Goal: Task Accomplishment & Management: Complete application form

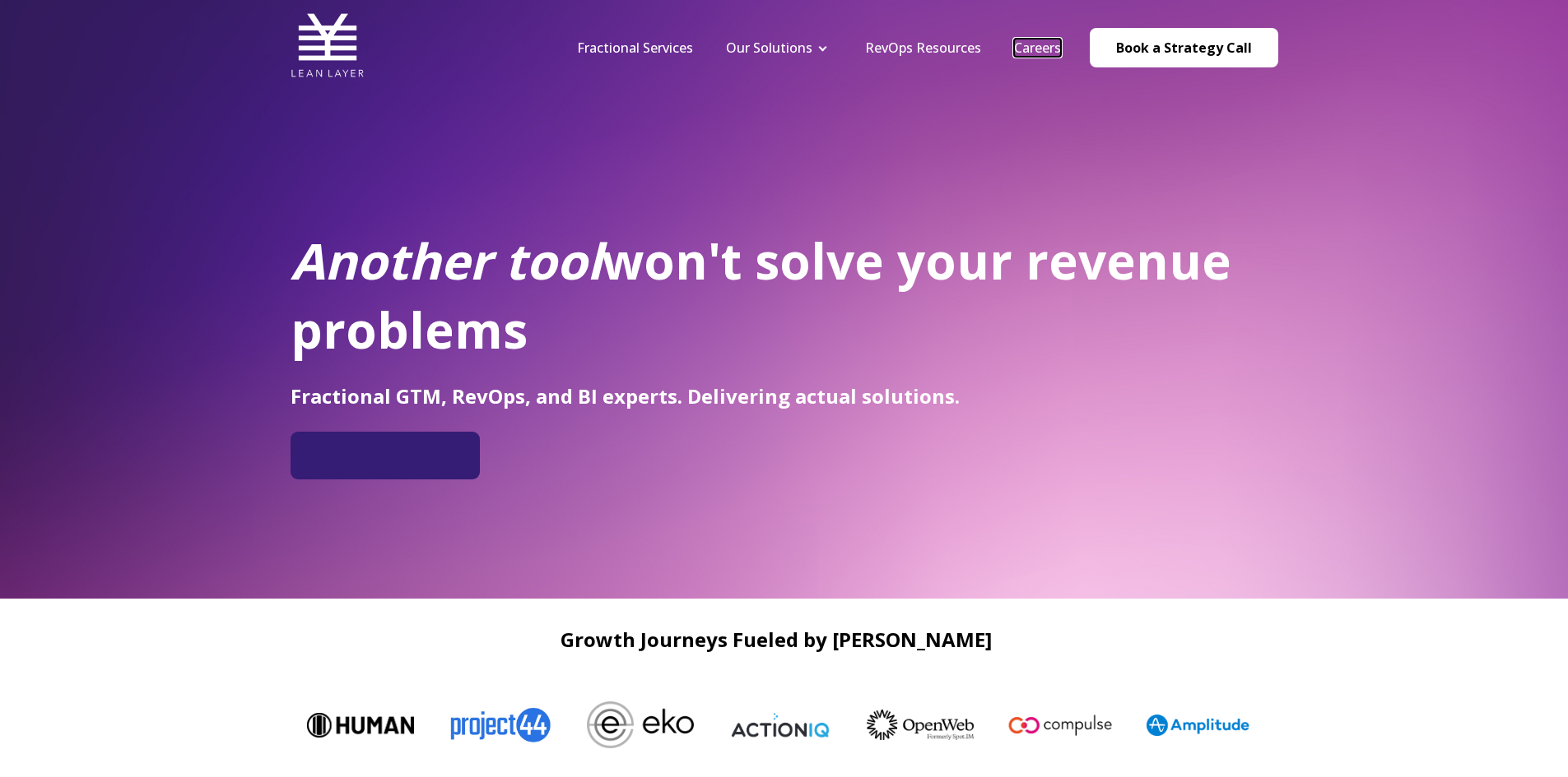
click at [1026, 43] on link "Careers" at bounding box center [1038, 47] width 47 height 18
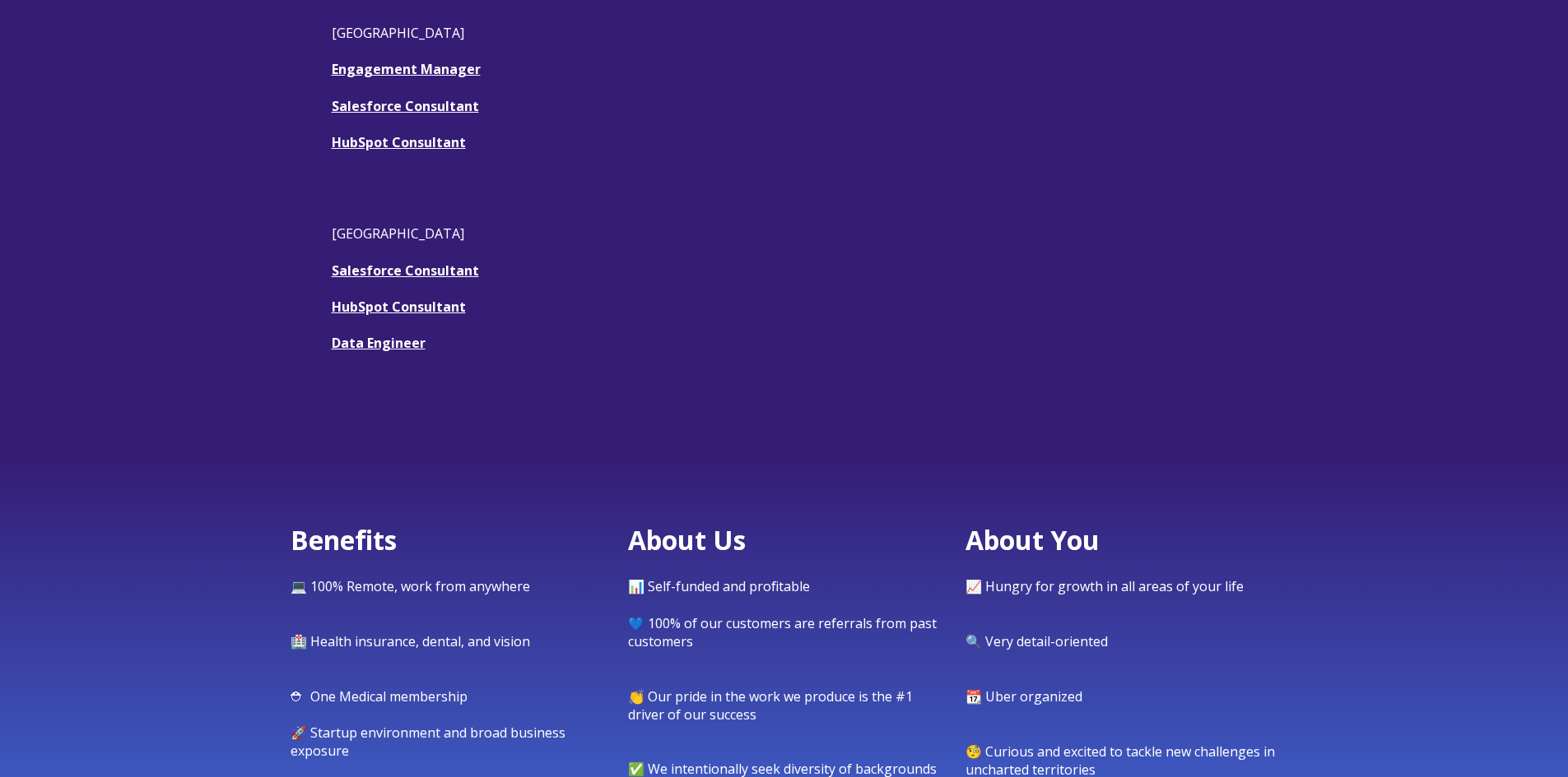
scroll to position [329, 0]
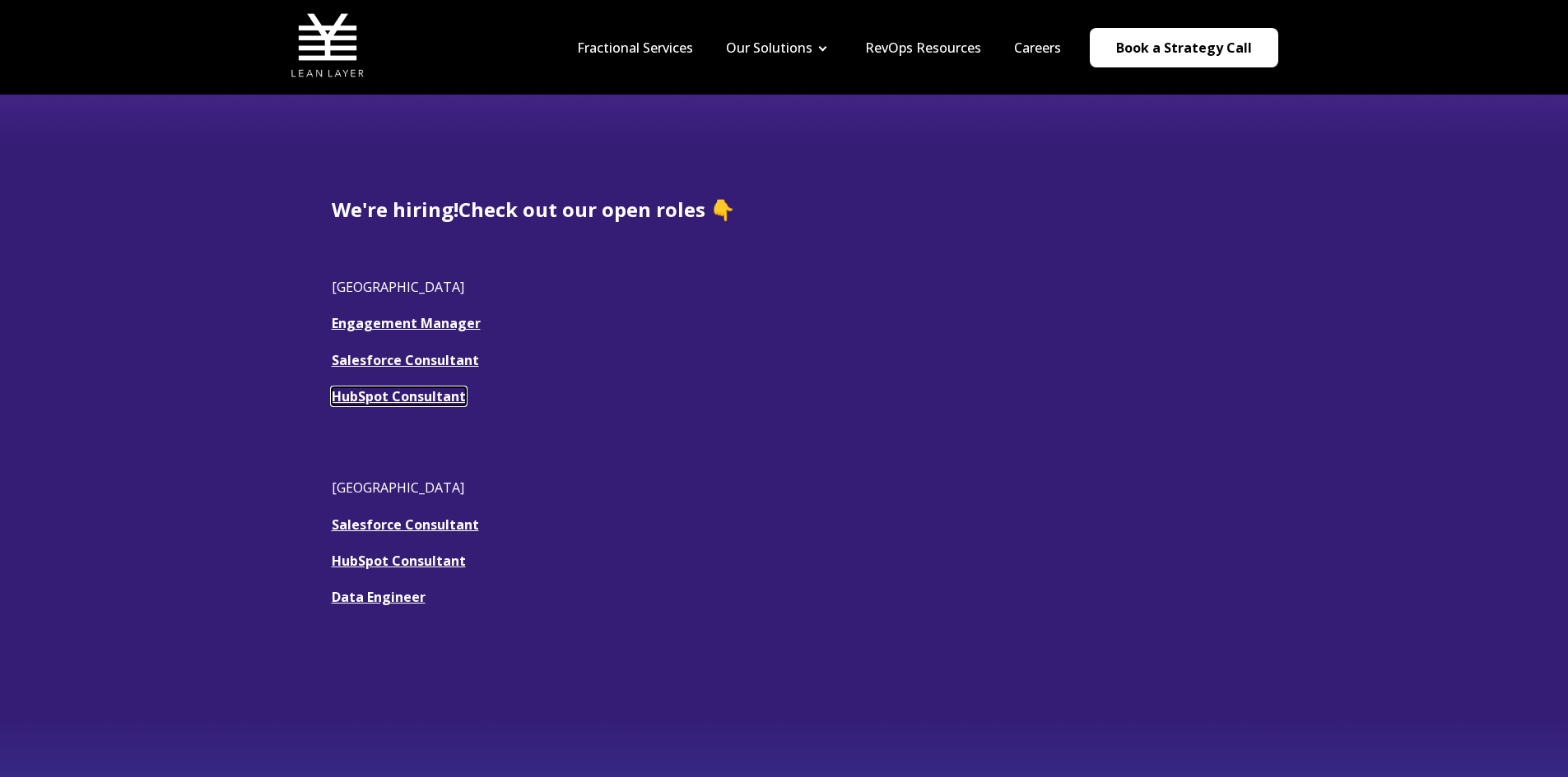
click at [428, 403] on link "HubSpot Consultant" at bounding box center [399, 396] width 134 height 18
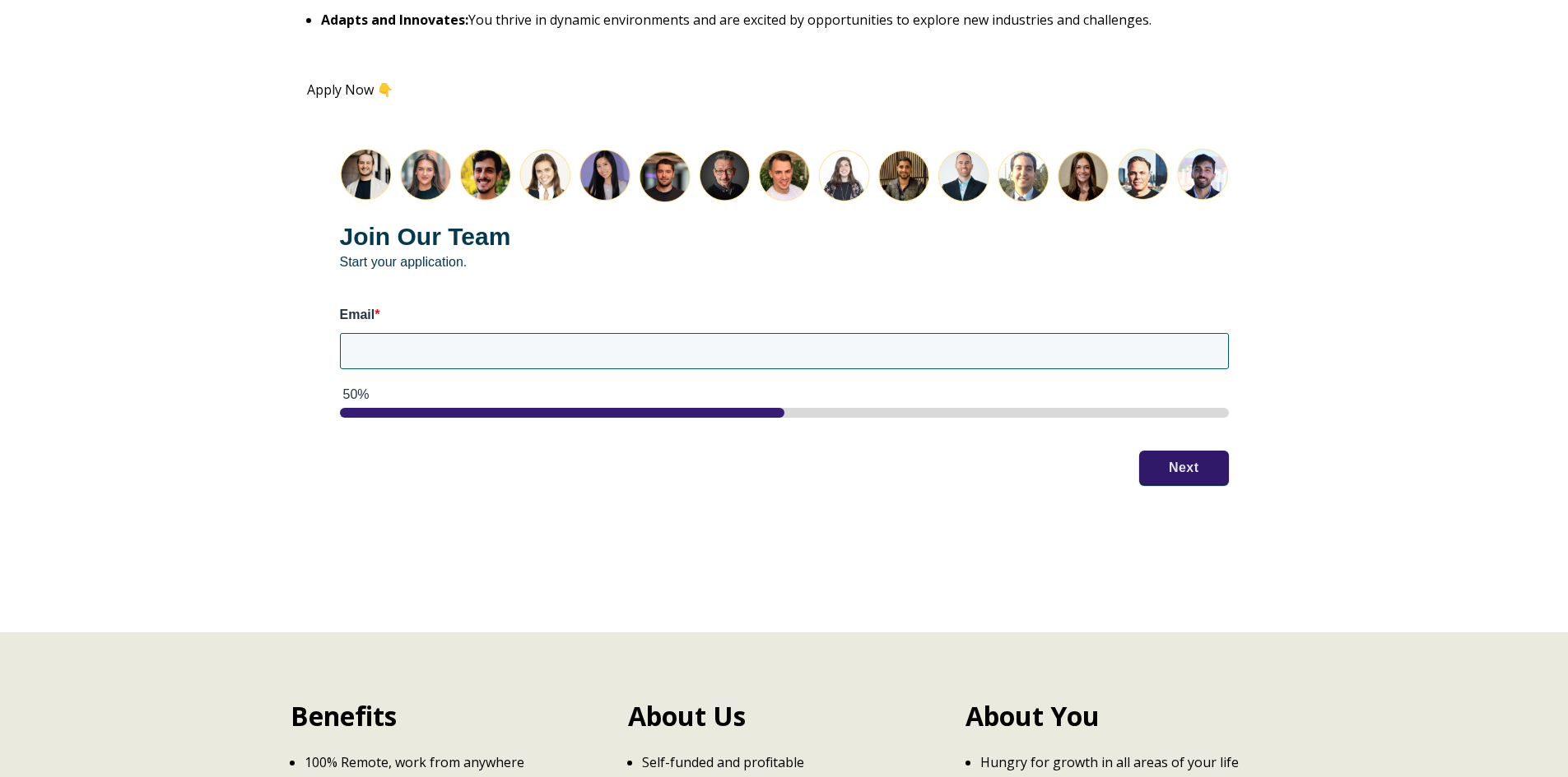
scroll to position [2057, 0]
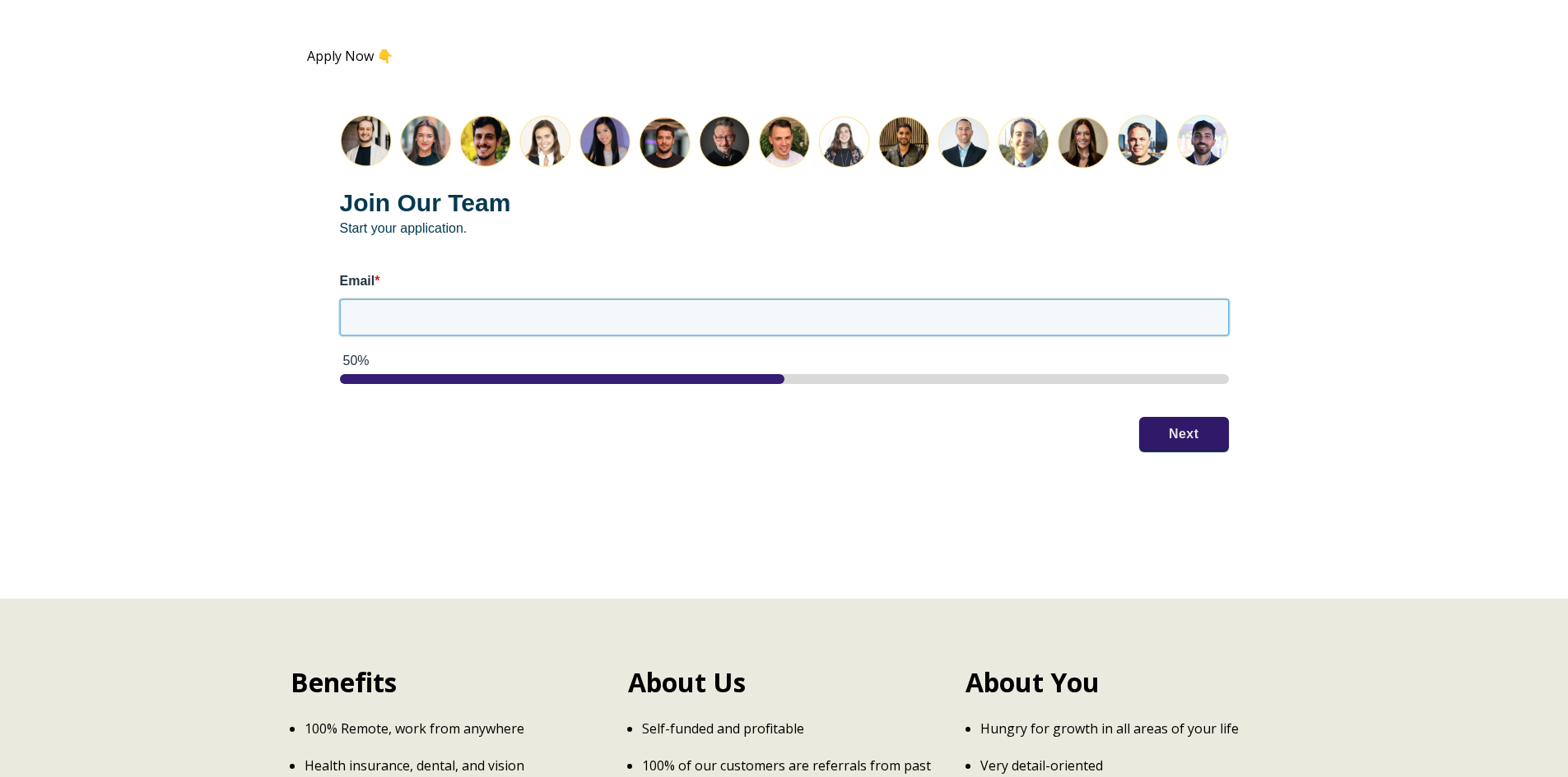
click at [385, 313] on input "Email *" at bounding box center [785, 318] width 889 height 37
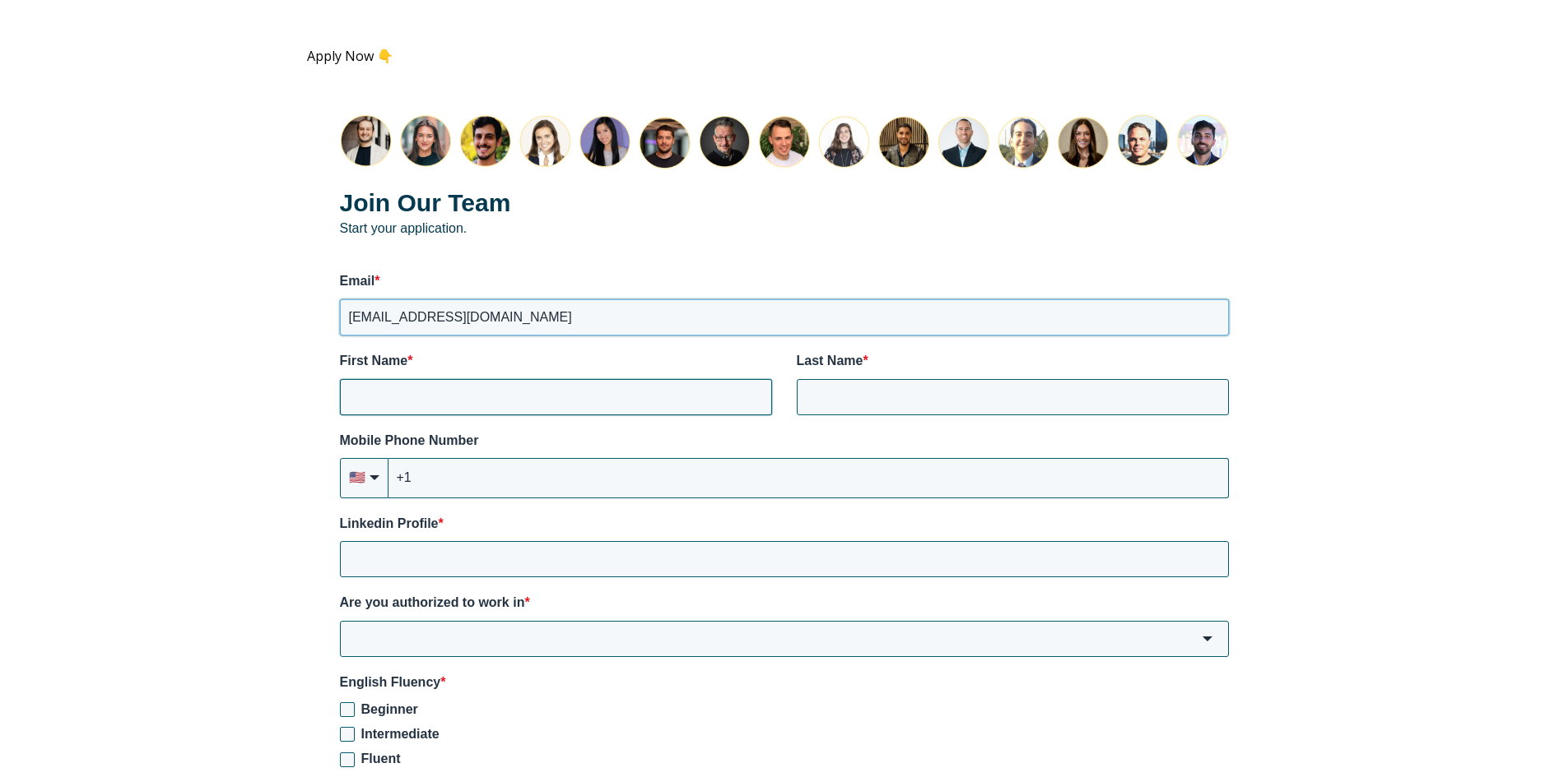
type input "[EMAIL_ADDRESS][DOMAIN_NAME]"
click at [510, 396] on input "First Name *" at bounding box center [557, 397] width 432 height 37
type input "Rohan"
click at [856, 394] on input "Last Name *" at bounding box center [1012, 397] width 432 height 37
type input "Raju"
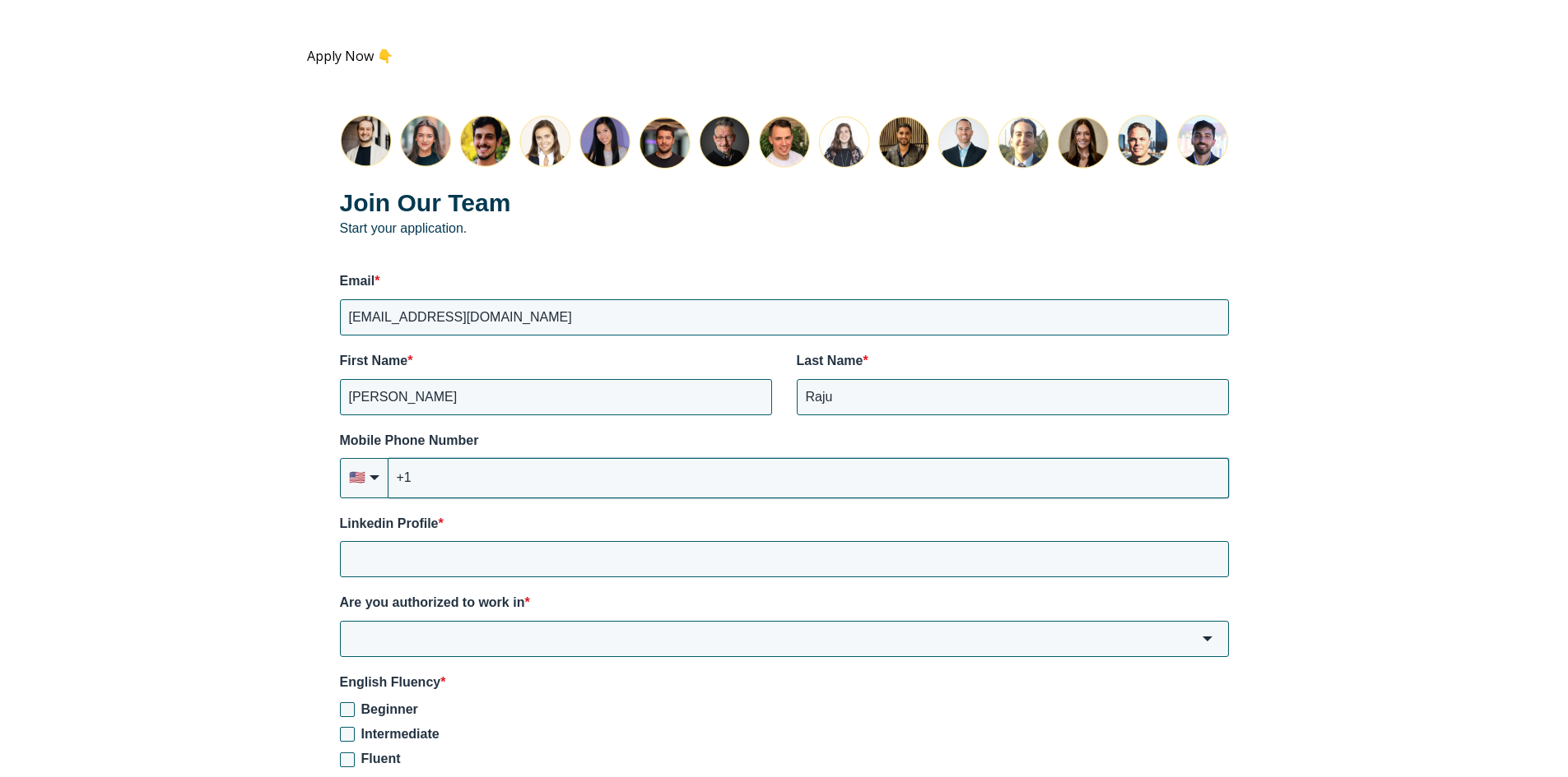
drag, startPoint x: 690, startPoint y: 513, endPoint x: 675, endPoint y: 488, distance: 29.2
click at [688, 511] on div "Join Our Team Start your application. Email * rohanbb42@gmail.com First Name * …" at bounding box center [785, 512] width 955 height 861
click at [674, 486] on input "+1" at bounding box center [808, 478] width 840 height 39
type input "+1 (954) 551-1284"
click at [598, 549] on input "Linkedin Profile *" at bounding box center [785, 559] width 889 height 37
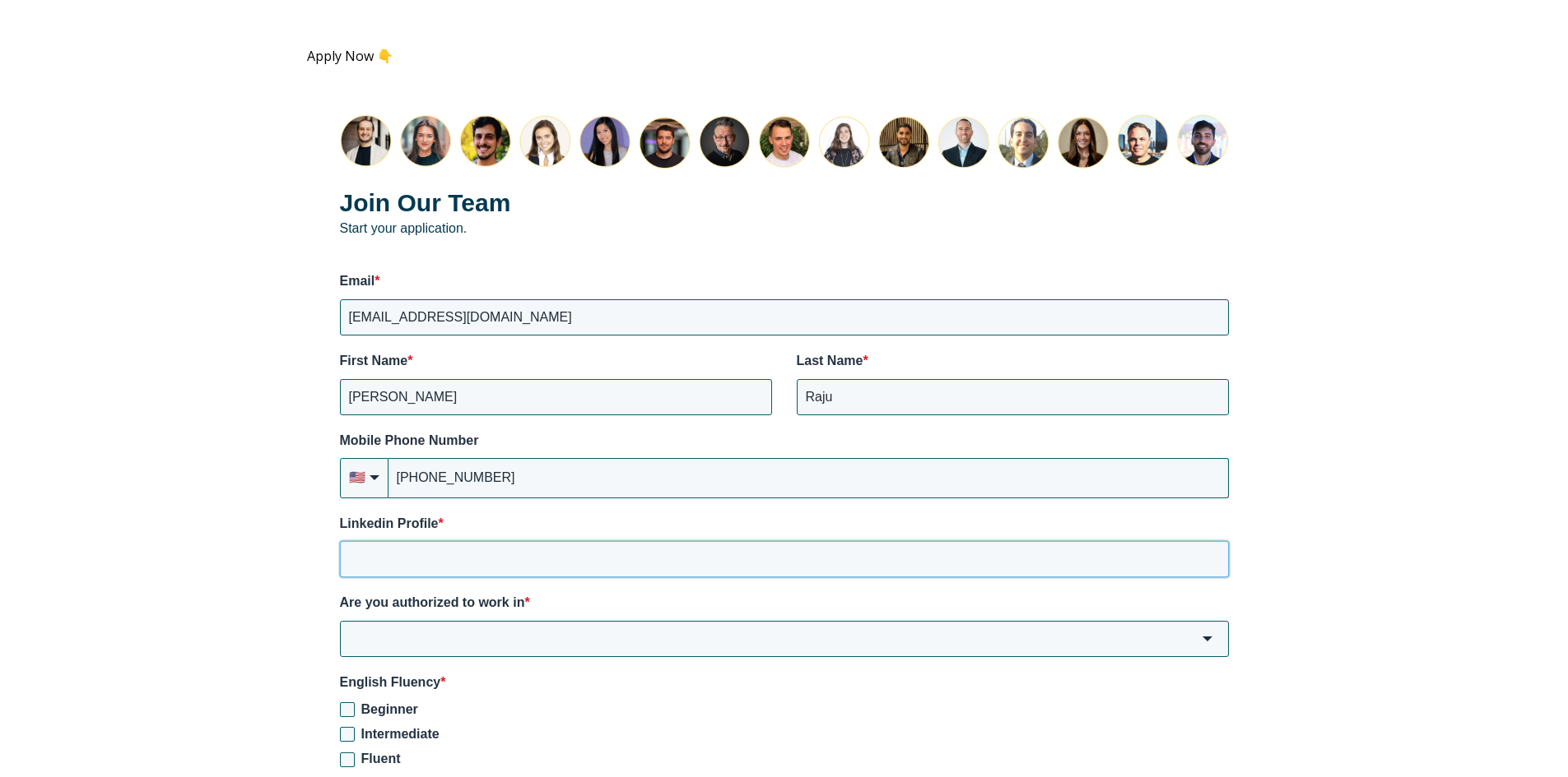
paste input "https://www.linkedin.com/in/rohan-raju2001/"
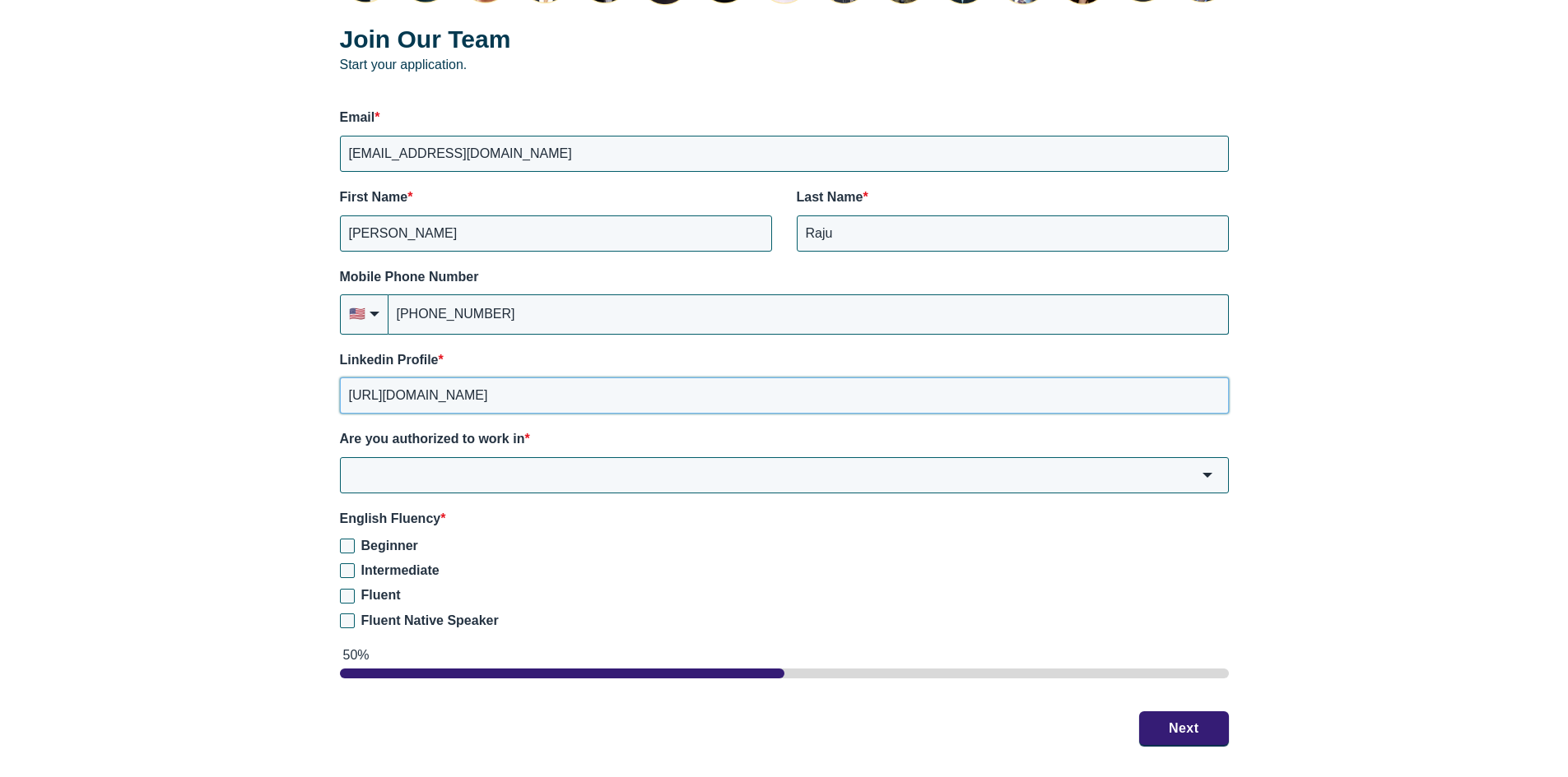
scroll to position [2221, 0]
type input "https://www.linkedin.com/in/rohan-raju2001/"
click at [521, 454] on div "Are you authorized to work in * USA Canada USA & Canada I am not authorized to …" at bounding box center [785, 460] width 889 height 63
click at [522, 464] on input "Are you authorized to work in *" at bounding box center [785, 474] width 889 height 37
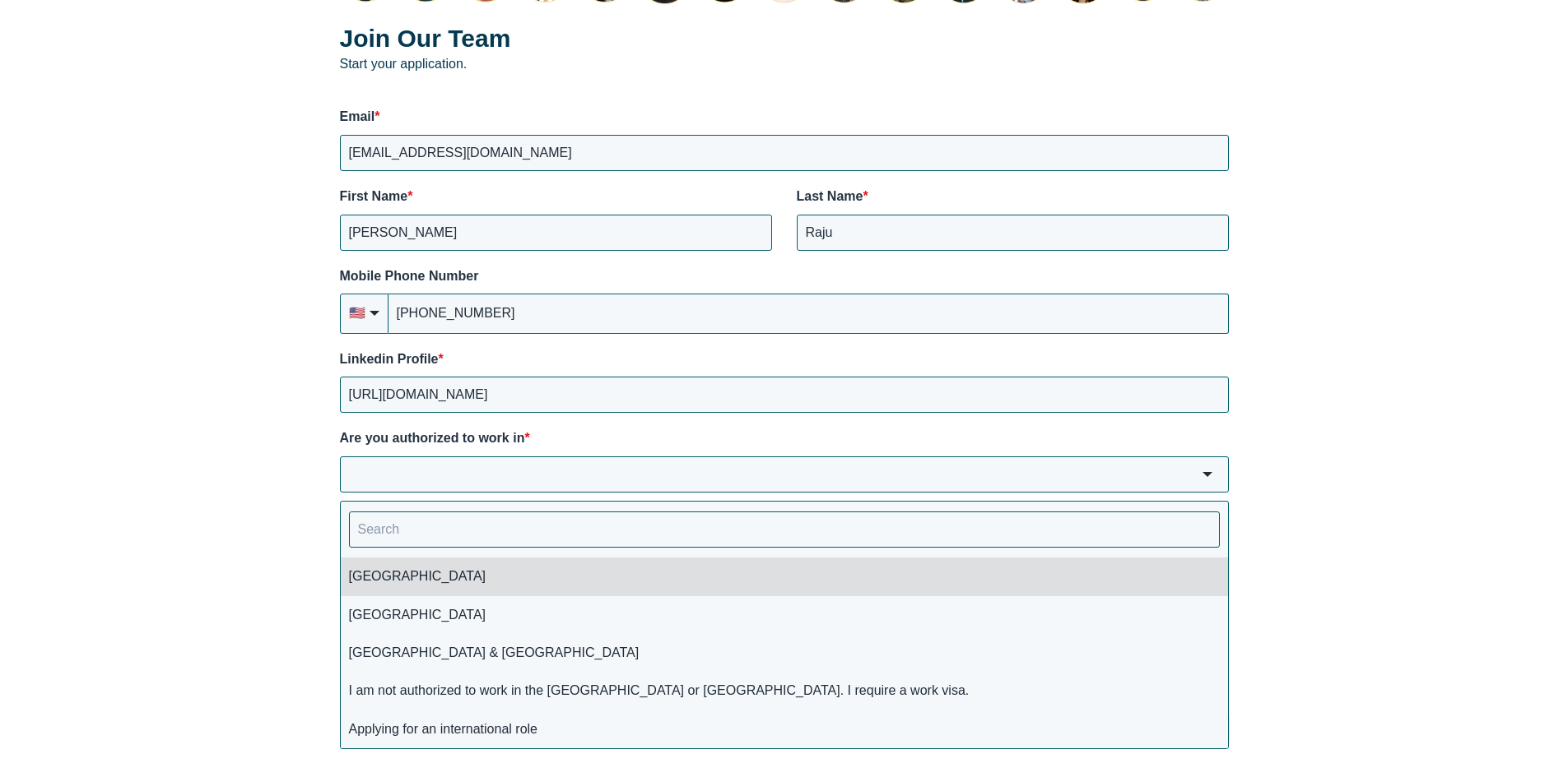
click at [506, 580] on li "USA" at bounding box center [784, 577] width 887 height 38
type input "USA"
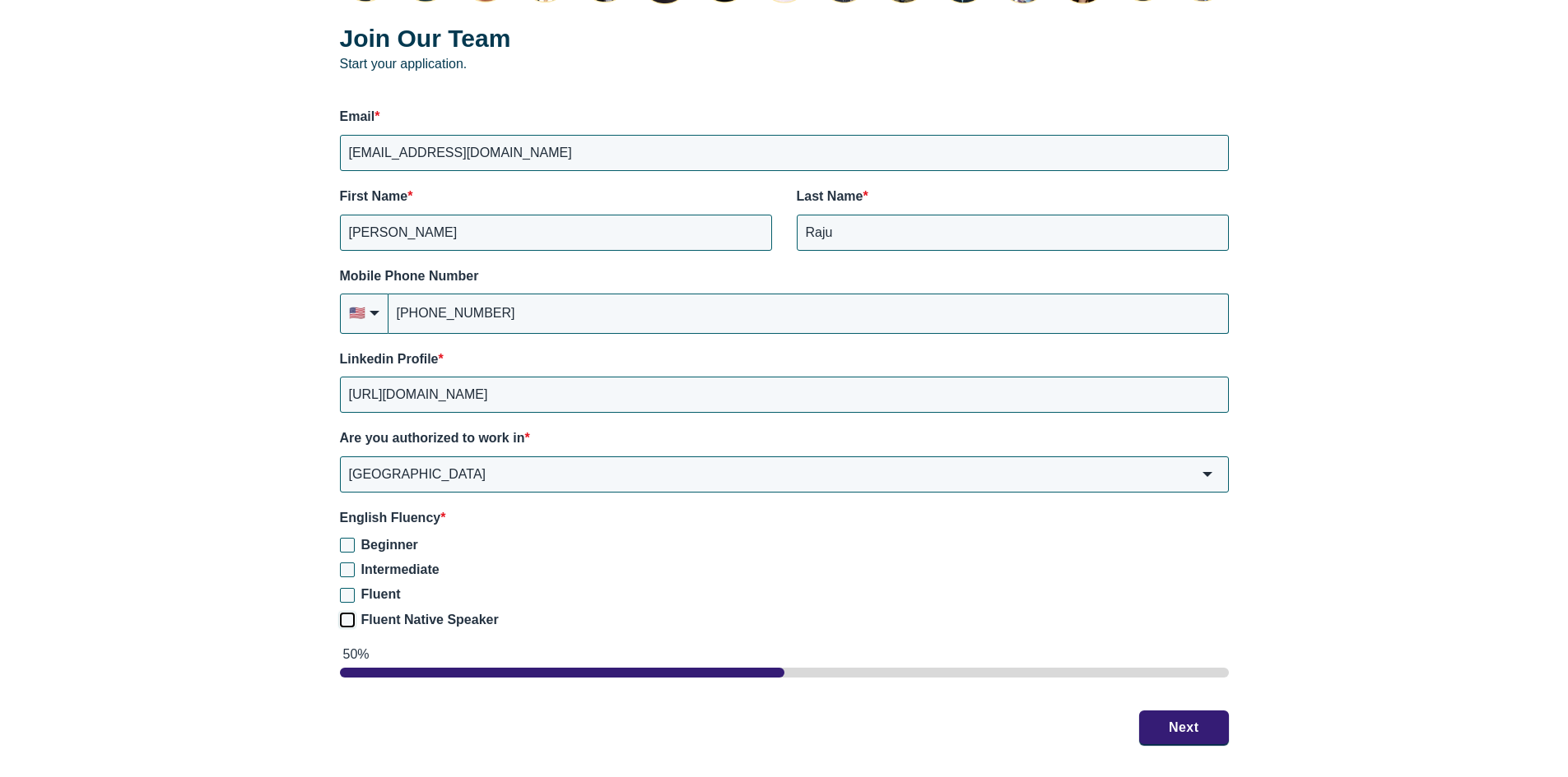
drag, startPoint x: 347, startPoint y: 619, endPoint x: 688, endPoint y: 660, distance: 343.5
click at [347, 618] on input "Fluent Native Speaker" at bounding box center [348, 620] width 15 height 15
checkbox input "true"
click at [1203, 731] on button "Next" at bounding box center [1184, 727] width 89 height 35
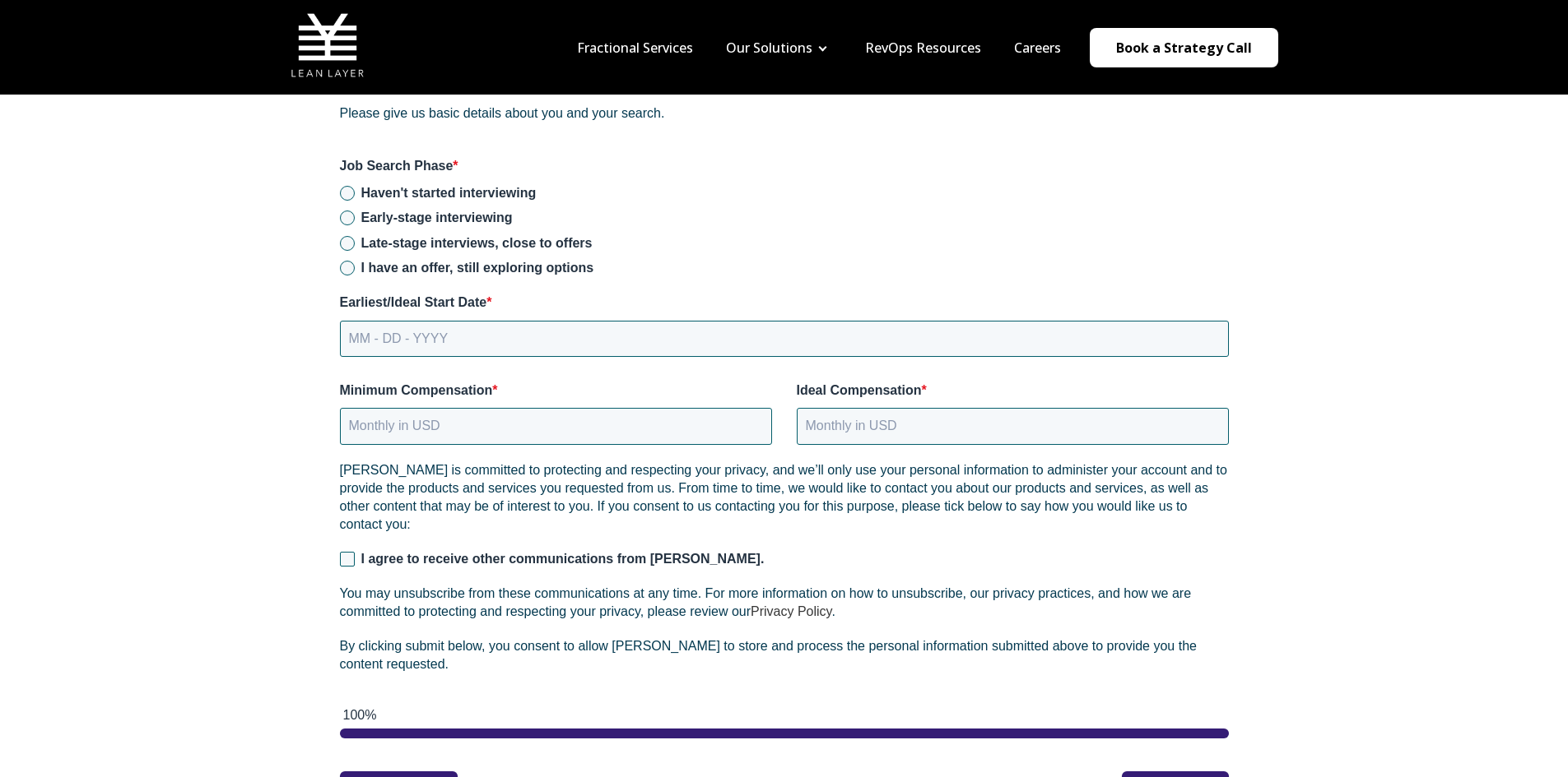
scroll to position [2056, 0]
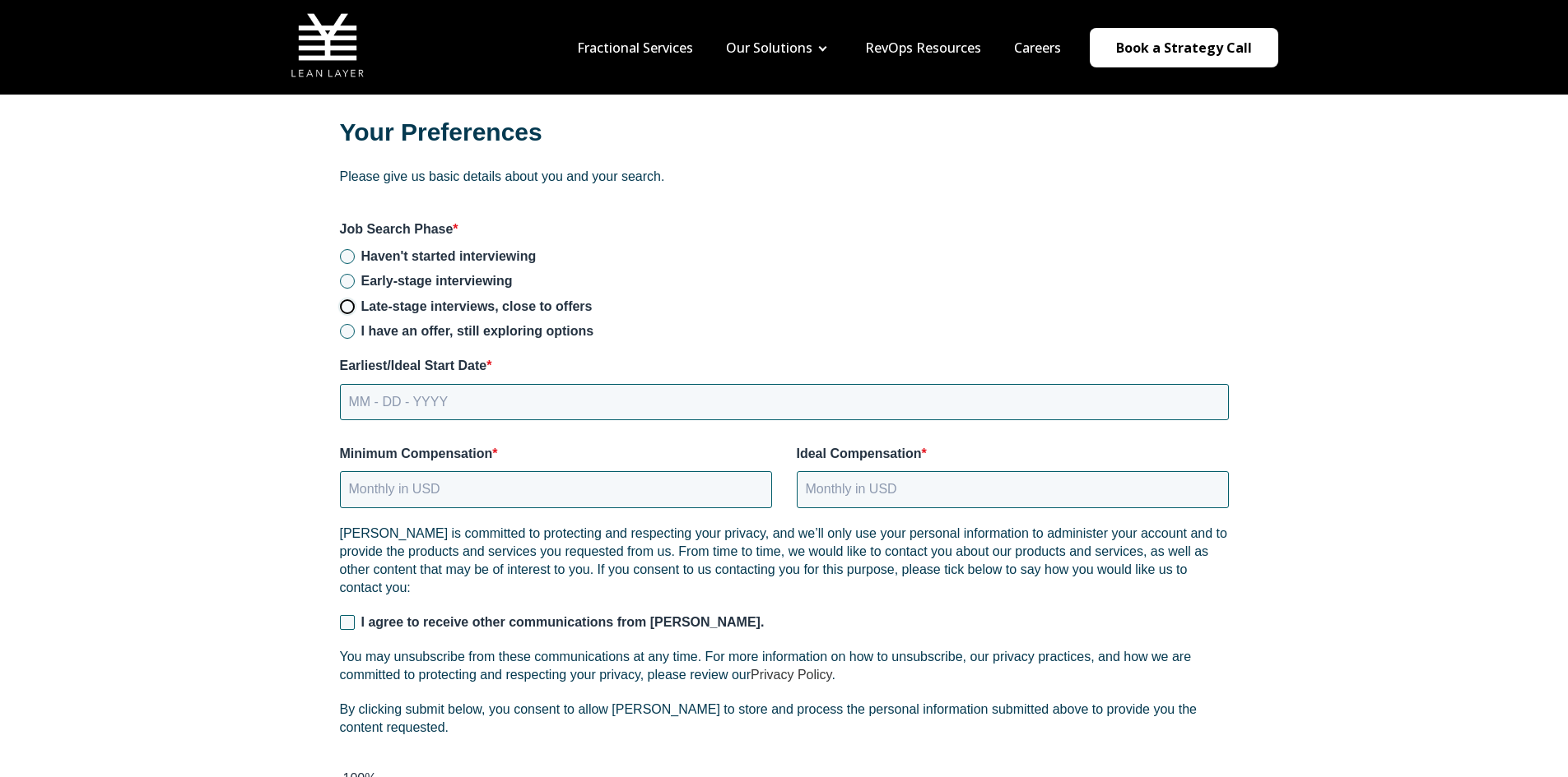
click at [347, 300] on input "Late-stage interviews, close to offers" at bounding box center [348, 307] width 15 height 15
radio input "true"
click at [473, 396] on input "MM - DD - YYYY" at bounding box center [785, 402] width 889 height 37
type input "08 - 18 - 2025"
click at [532, 487] on input "Minimum Compensation *" at bounding box center [557, 490] width 432 height 37
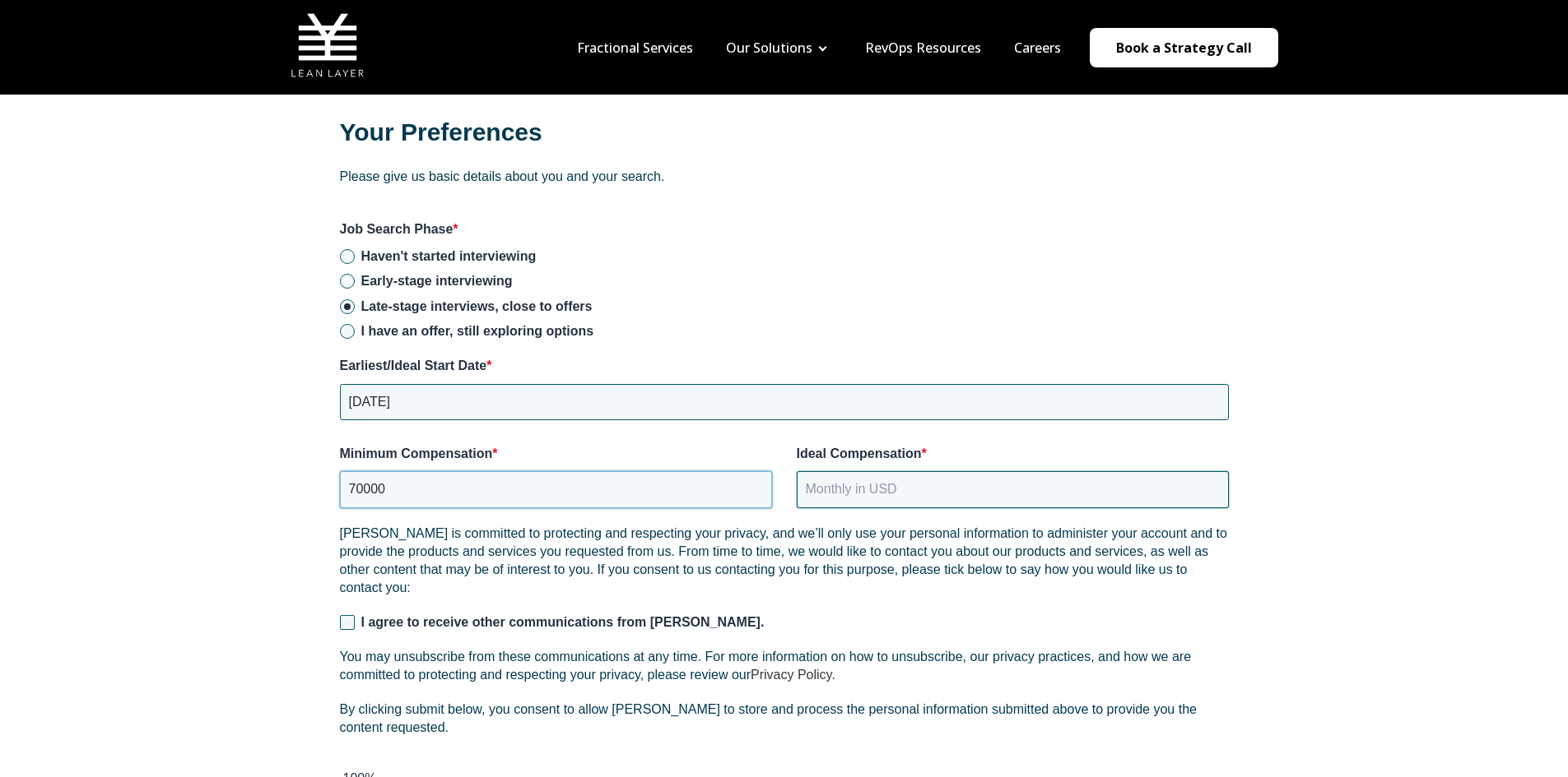
type input "70000"
drag, startPoint x: 801, startPoint y: 486, endPoint x: 816, endPoint y: 479, distance: 16.6
drag, startPoint x: 816, startPoint y: 479, endPoint x: 876, endPoint y: 471, distance: 60.5
click at [876, 471] on div "Ideal Compensation *" at bounding box center [1012, 476] width 432 height 63
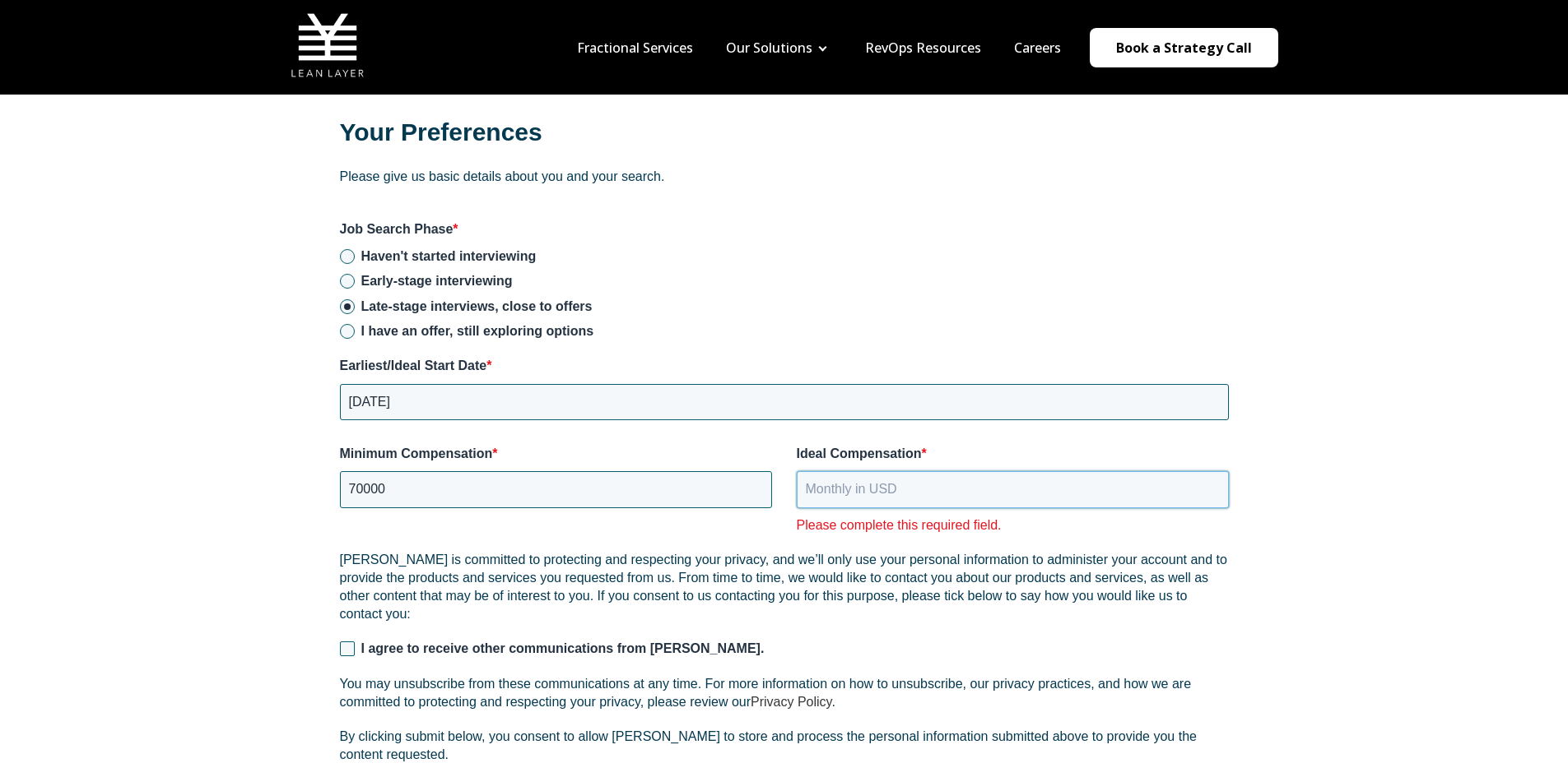
click at [876, 489] on input "Ideal Compensation *" at bounding box center [1012, 490] width 432 height 37
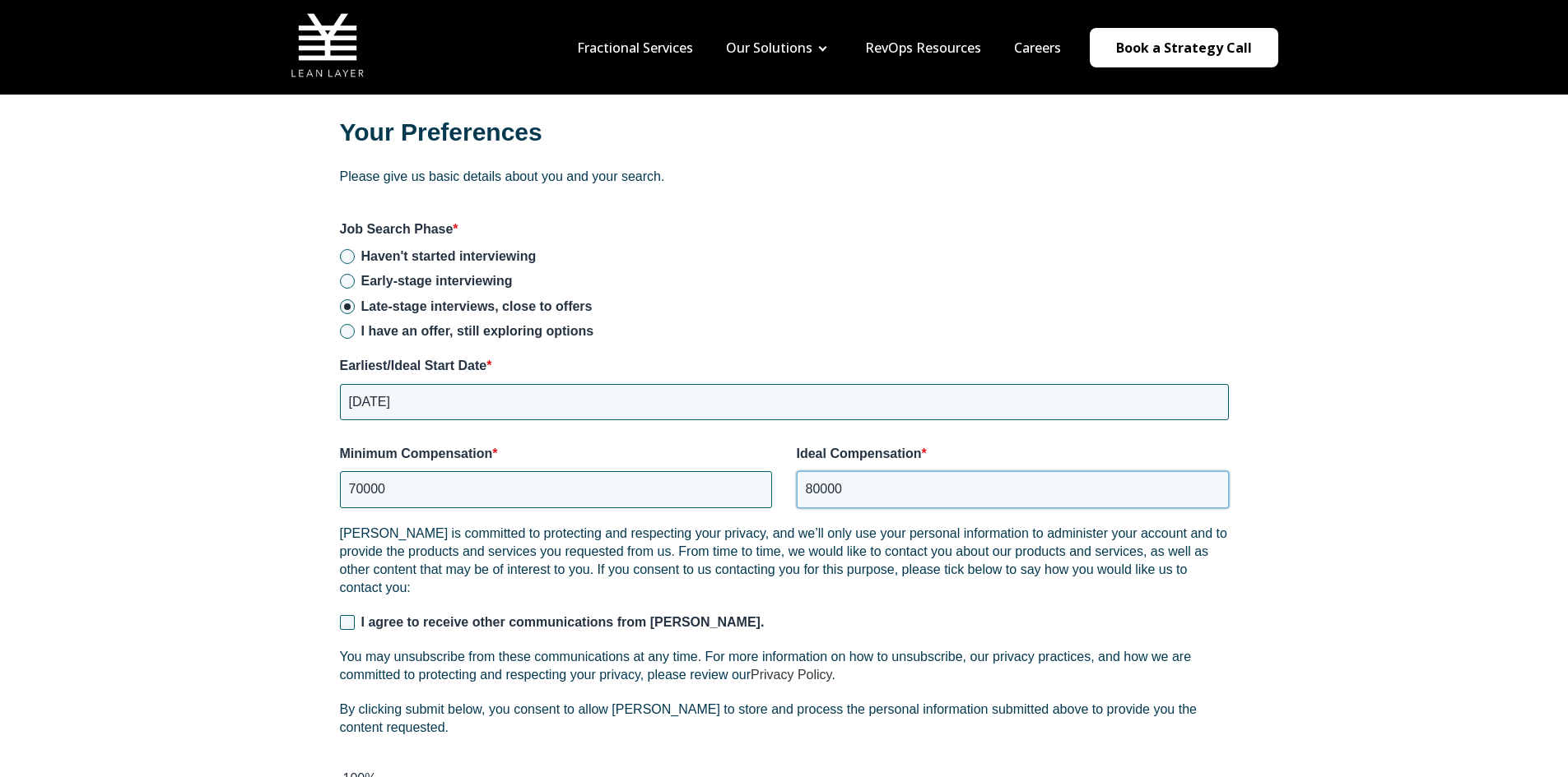
type input "80000"
drag, startPoint x: 1326, startPoint y: 430, endPoint x: 1025, endPoint y: 503, distance: 309.7
click at [347, 622] on input "I agree to receive other communications from Lean Layer." at bounding box center [348, 623] width 15 height 15
checkbox input "true"
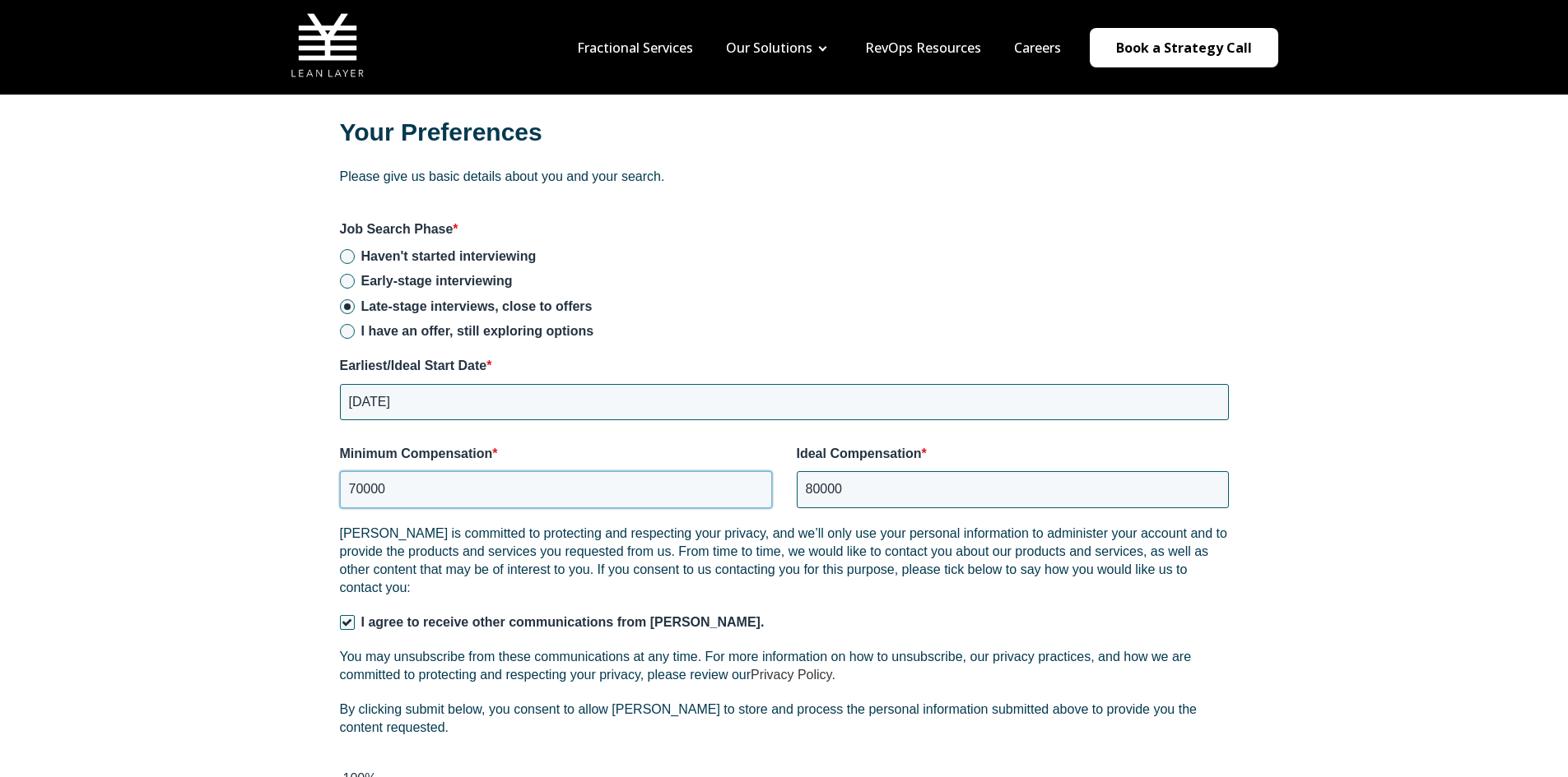
click at [362, 480] on input "70000" at bounding box center [557, 490] width 432 height 37
type input "75000"
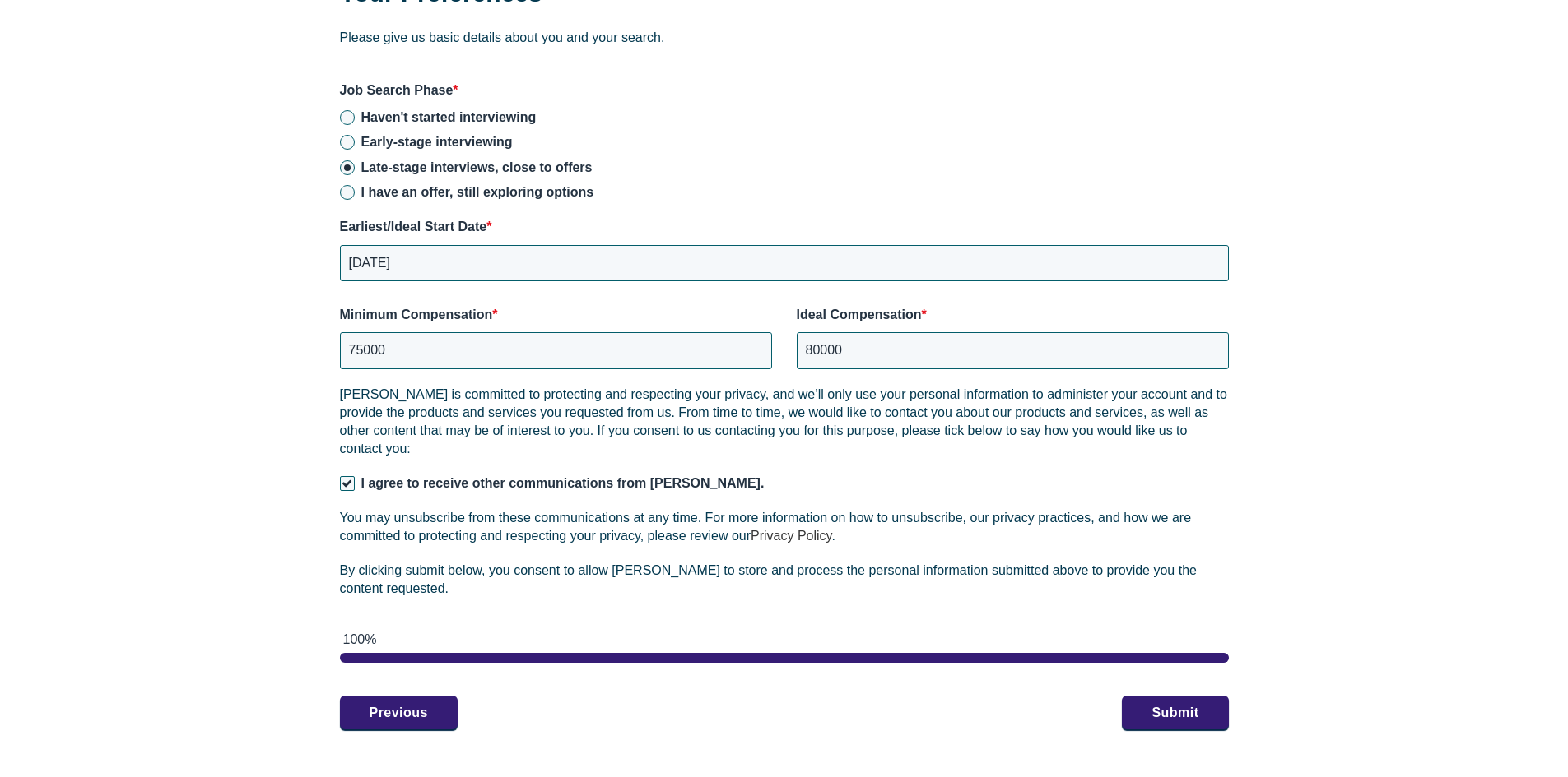
scroll to position [2220, 0]
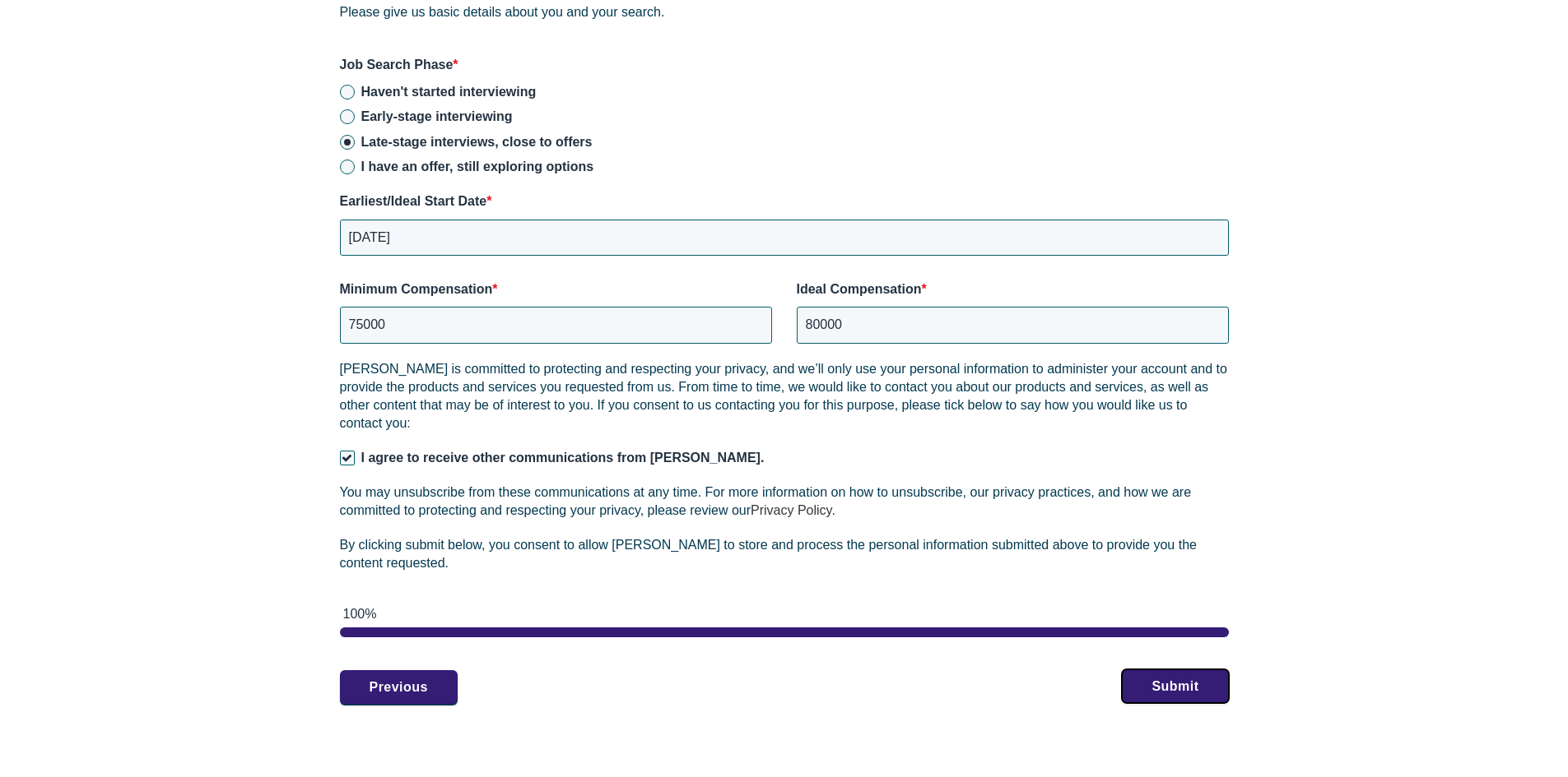
click at [1184, 688] on button "Submit" at bounding box center [1174, 687] width 106 height 35
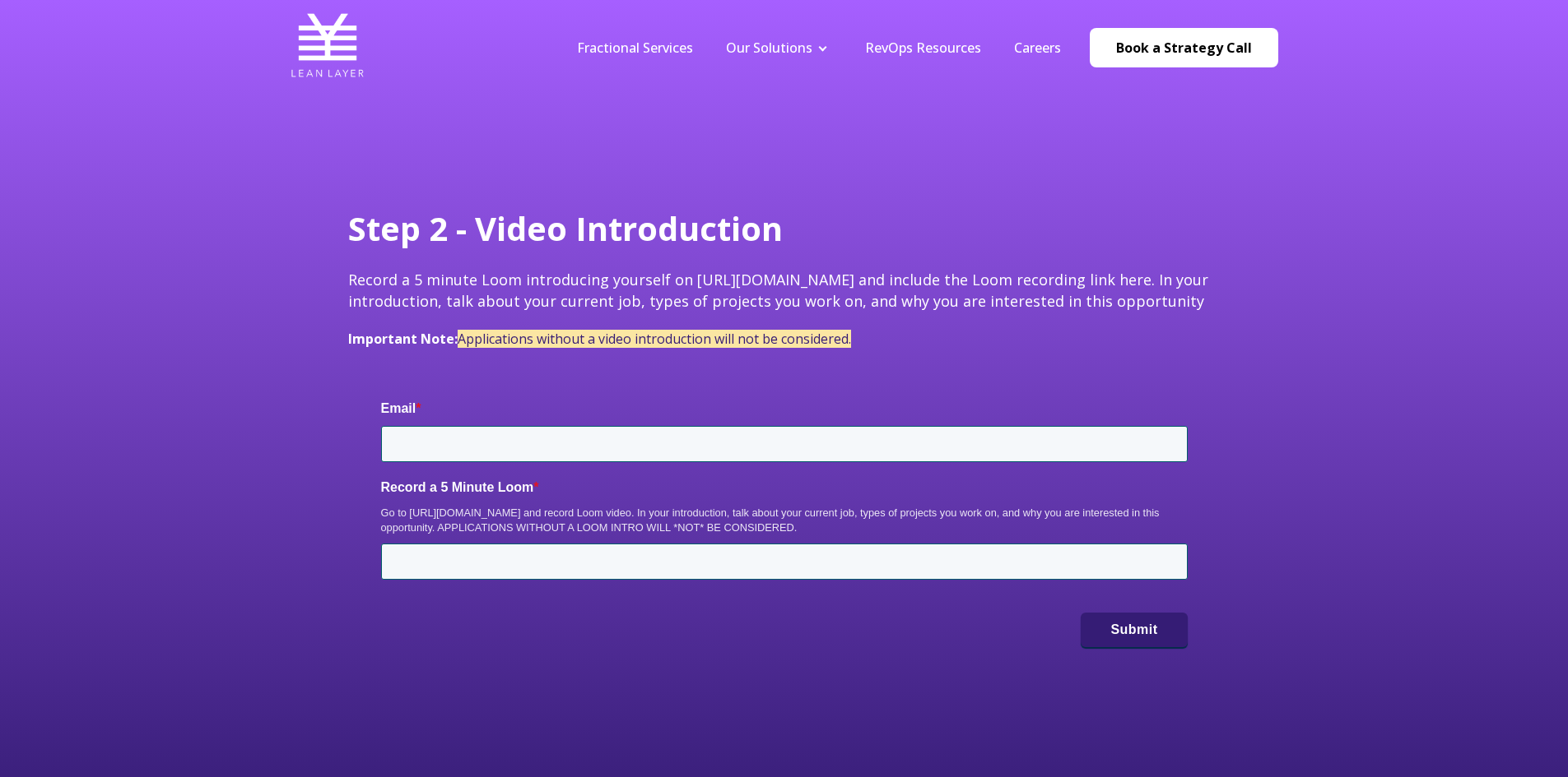
type input "[EMAIL_ADDRESS][DOMAIN_NAME]"
click at [532, 563] on input "Record a 5 Minute Loom *" at bounding box center [784, 562] width 807 height 37
